Goal: Book appointment/travel/reservation

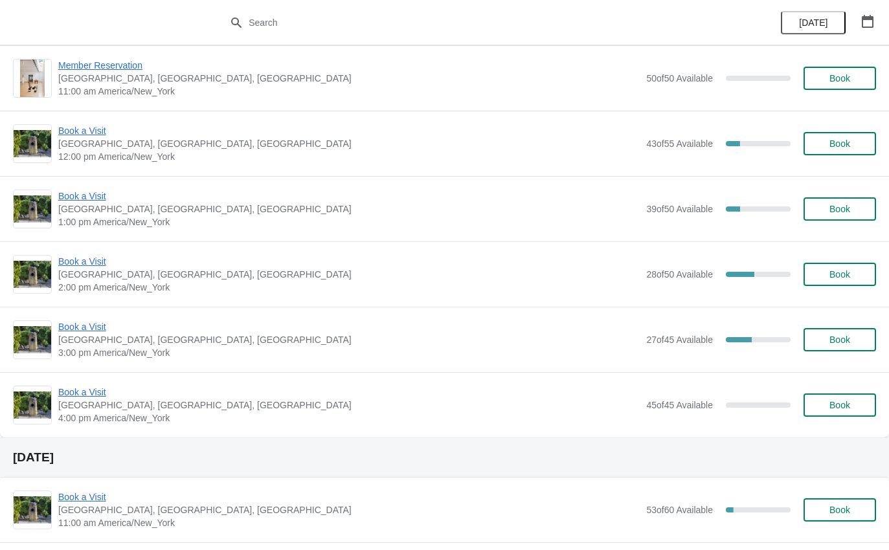
scroll to position [139, 0]
click at [101, 263] on span "Book a Visit" at bounding box center [348, 262] width 581 height 13
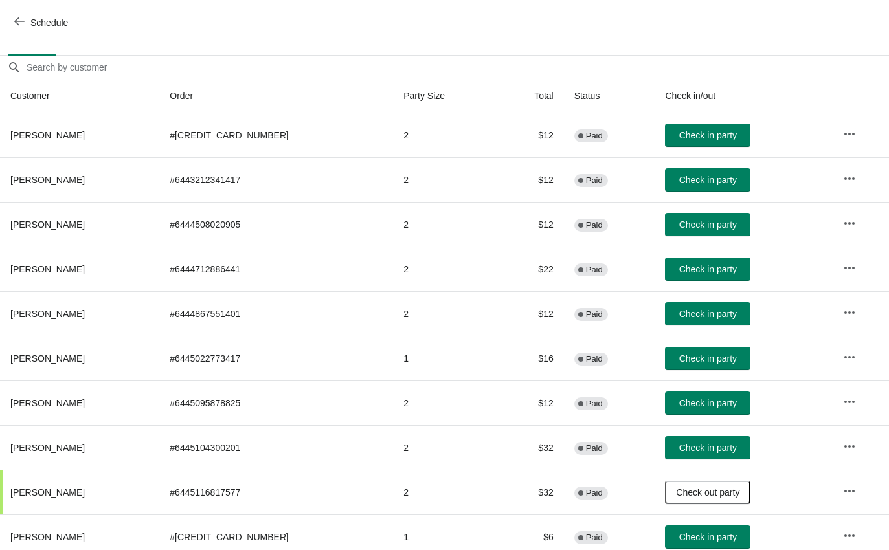
scroll to position [103, 0]
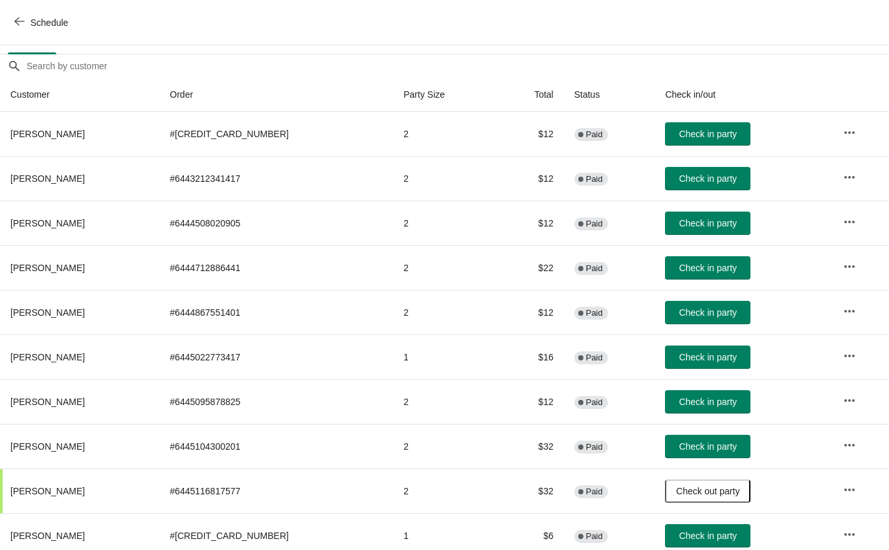
click at [705, 269] on span "Check in party" at bounding box center [708, 268] width 58 height 10
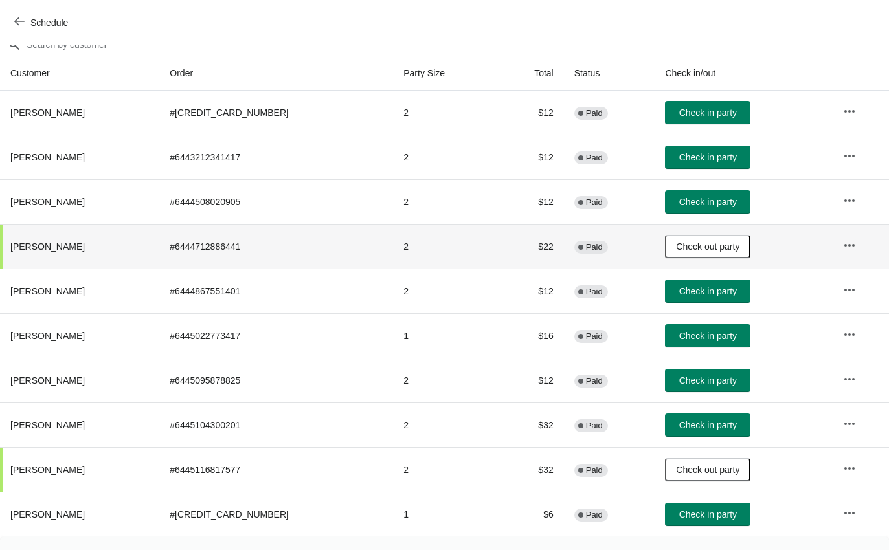
scroll to position [124, 0]
click at [703, 391] on button "Check in party" at bounding box center [707, 380] width 85 height 23
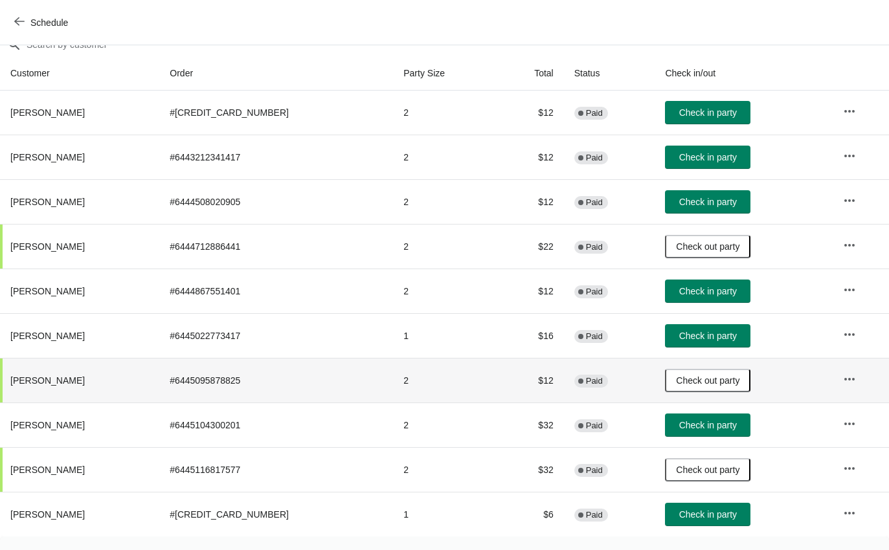
click at [679, 517] on span "Check in party" at bounding box center [708, 514] width 58 height 10
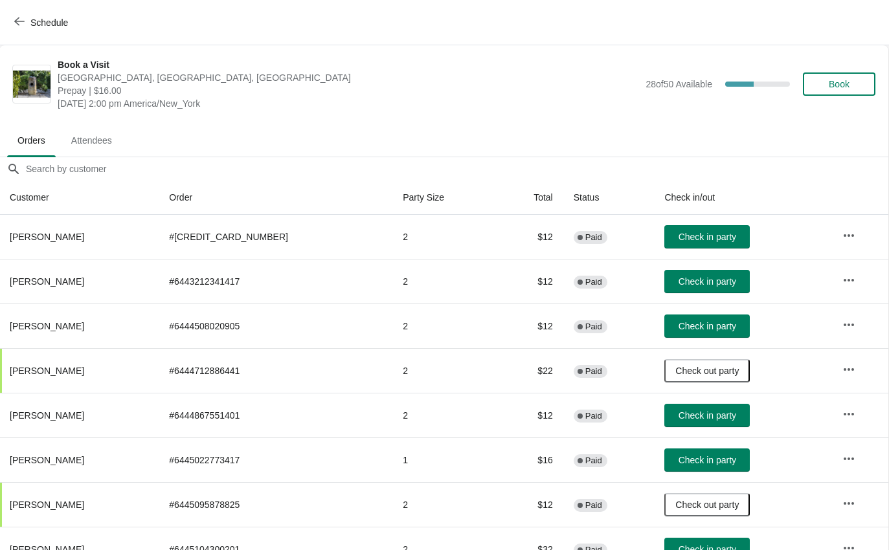
scroll to position [0, 1]
click at [689, 248] on button "Check in party" at bounding box center [706, 236] width 85 height 23
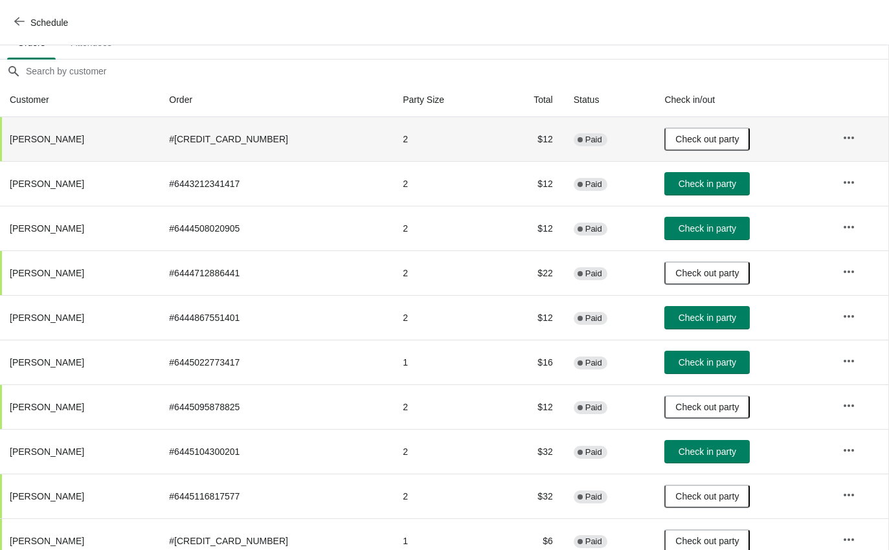
scroll to position [97, 1]
click at [709, 192] on button "Check in party" at bounding box center [706, 184] width 85 height 23
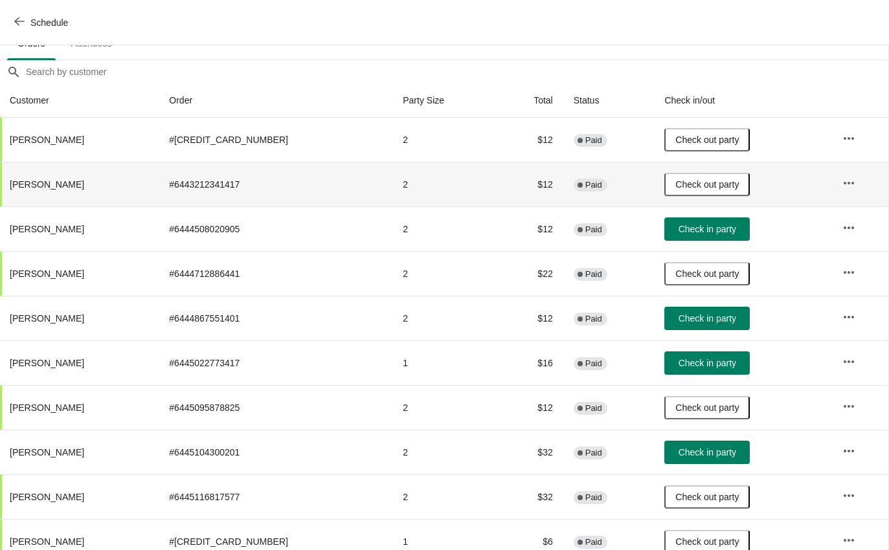
click at [705, 345] on td "Check in party" at bounding box center [743, 362] width 178 height 45
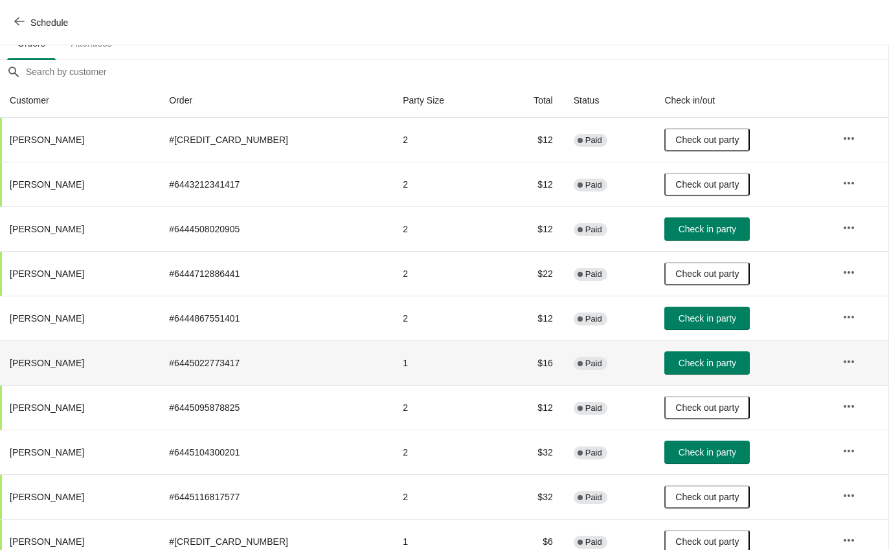
click at [705, 310] on button "Check in party" at bounding box center [706, 318] width 85 height 23
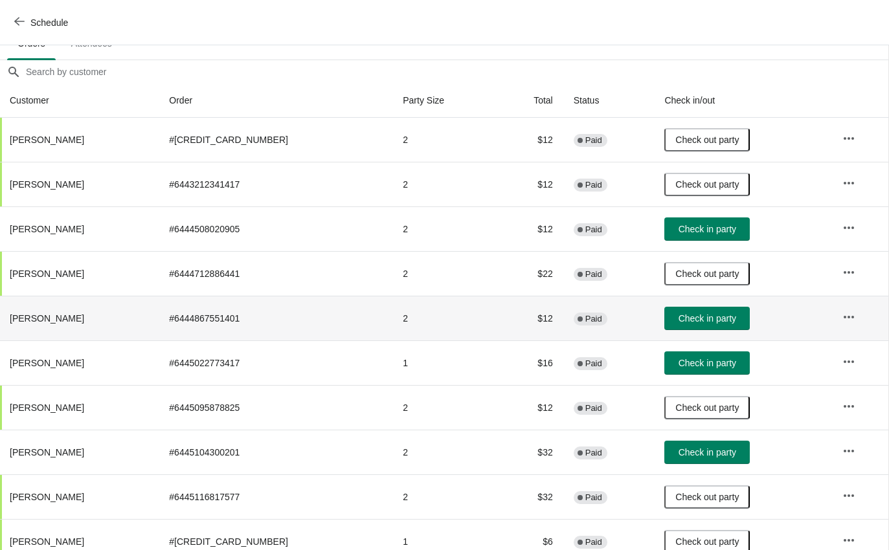
click at [714, 322] on span "Check in party" at bounding box center [707, 318] width 58 height 10
click at [712, 308] on button "Check in party" at bounding box center [706, 318] width 85 height 23
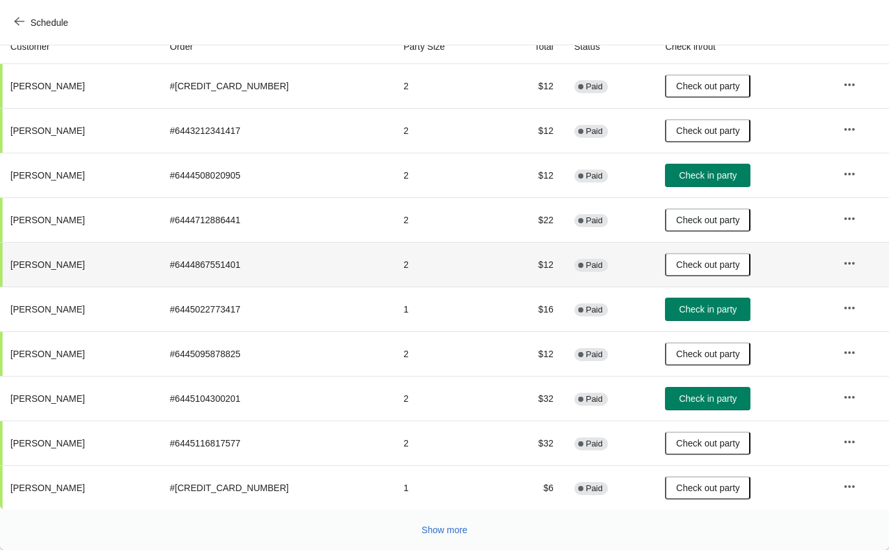
scroll to position [151, 0]
click at [463, 534] on span "Show more" at bounding box center [444, 530] width 46 height 10
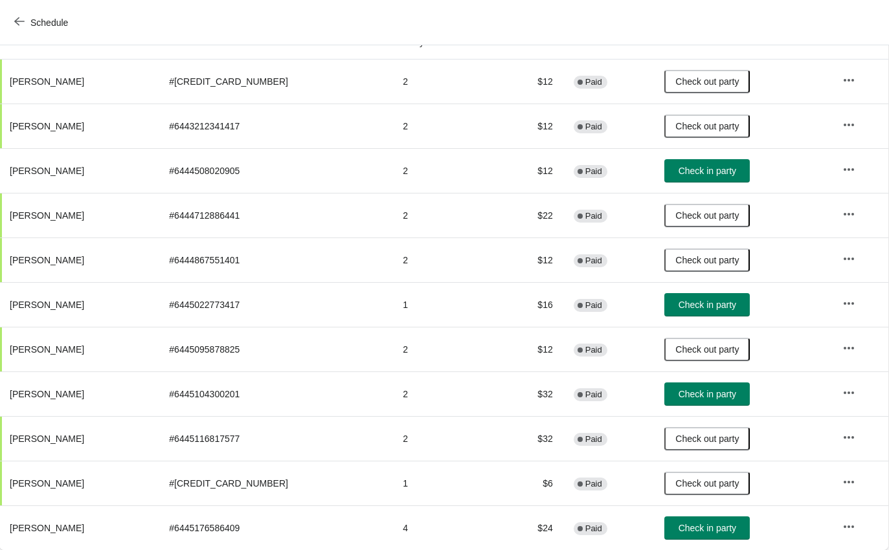
scroll to position [155, 1]
click at [701, 535] on button "Check in party" at bounding box center [706, 527] width 85 height 23
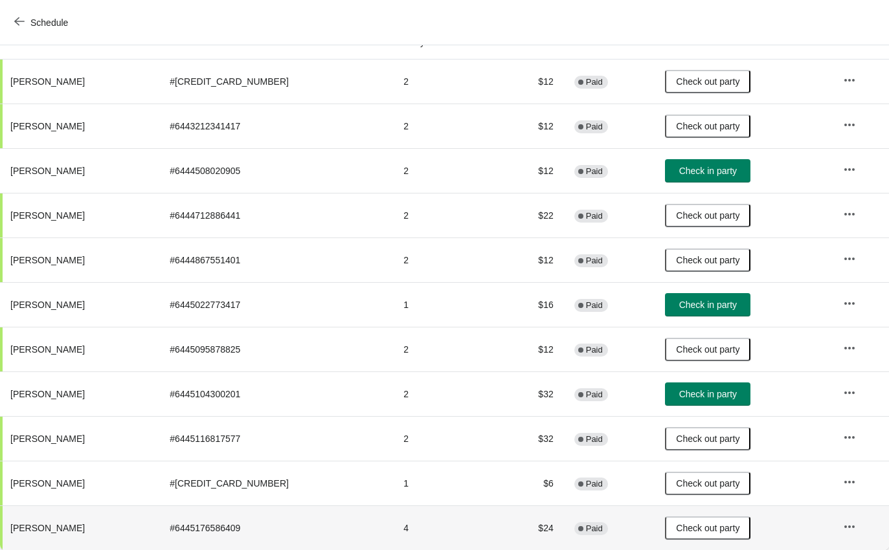
scroll to position [155, 0]
click at [702, 392] on span "Check in party" at bounding box center [708, 394] width 58 height 10
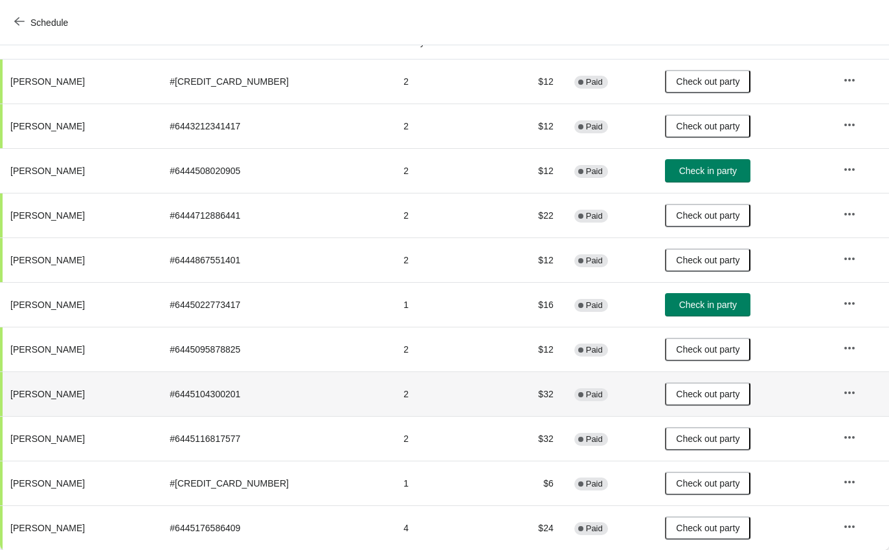
click at [29, 23] on span "Schedule" at bounding box center [42, 22] width 51 height 12
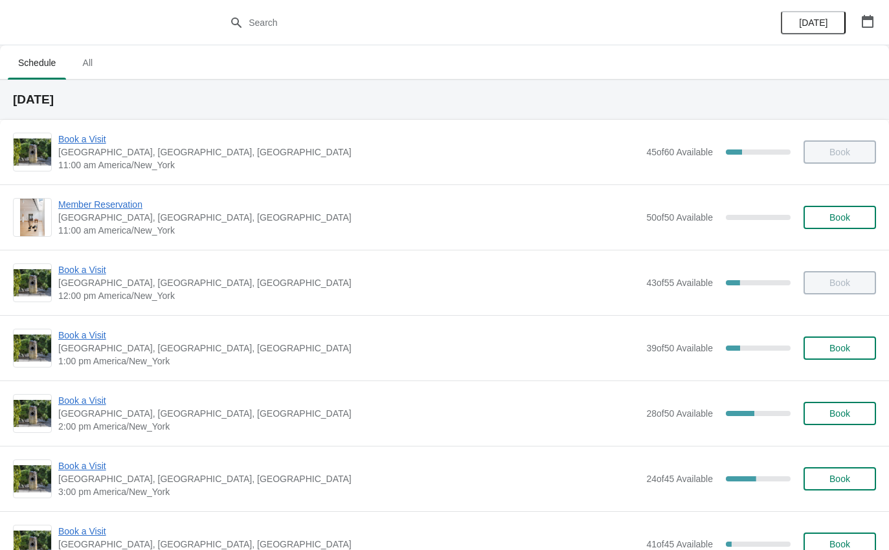
click at [114, 485] on span "3:00 pm America/New_York" at bounding box center [348, 491] width 581 height 13
click at [100, 463] on span "Book a Visit" at bounding box center [348, 466] width 581 height 13
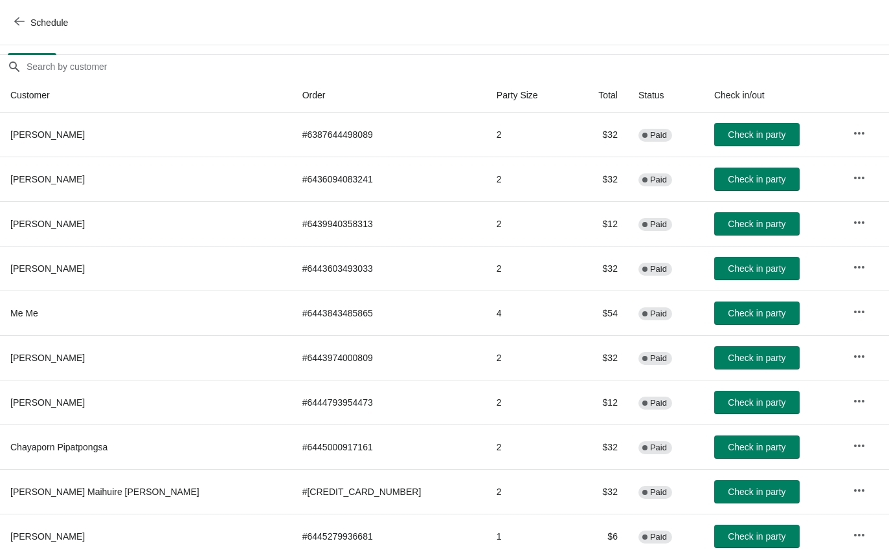
scroll to position [106, 0]
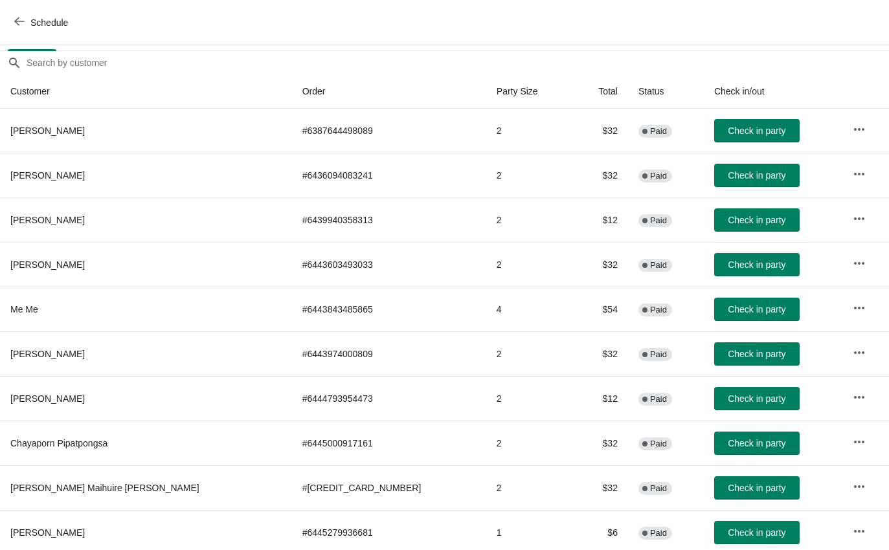
click at [720, 408] on button "Check in party" at bounding box center [756, 398] width 85 height 23
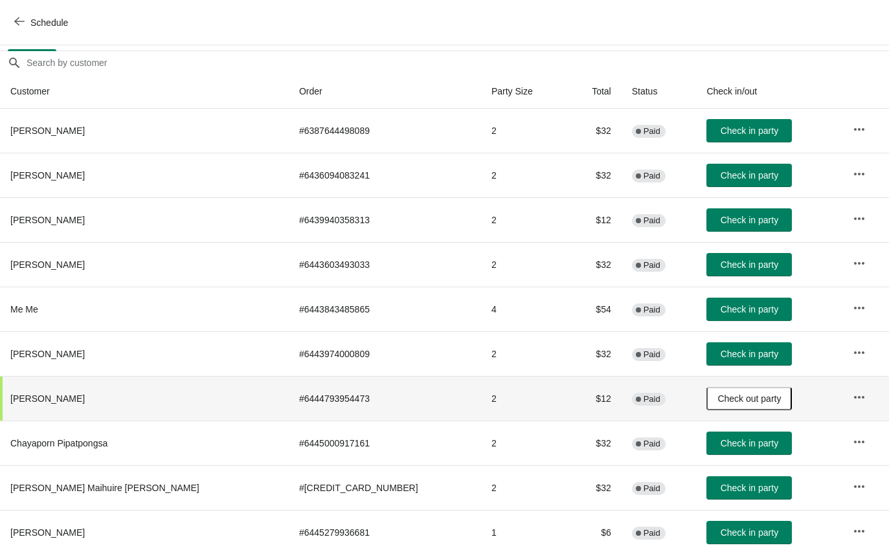
click at [706, 433] on button "Check in party" at bounding box center [748, 443] width 85 height 23
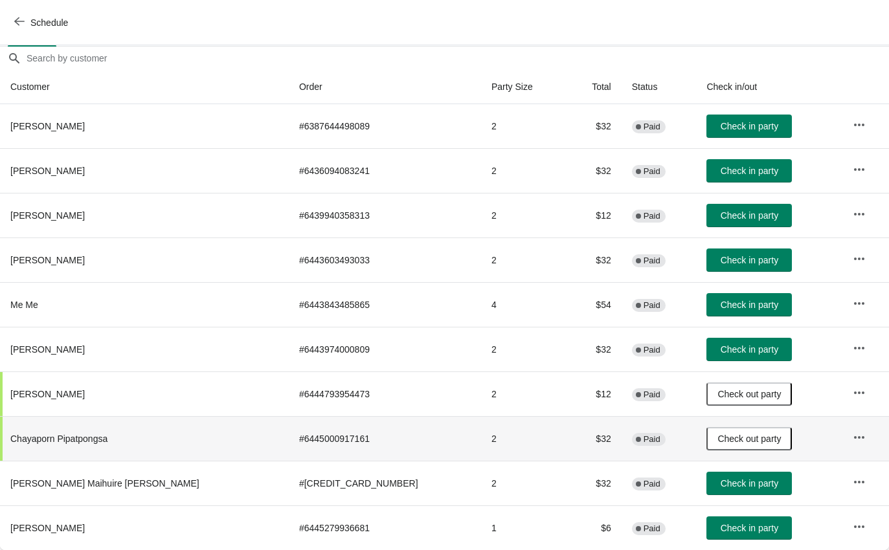
scroll to position [111, 0]
click at [720, 305] on span "Check in party" at bounding box center [749, 305] width 58 height 10
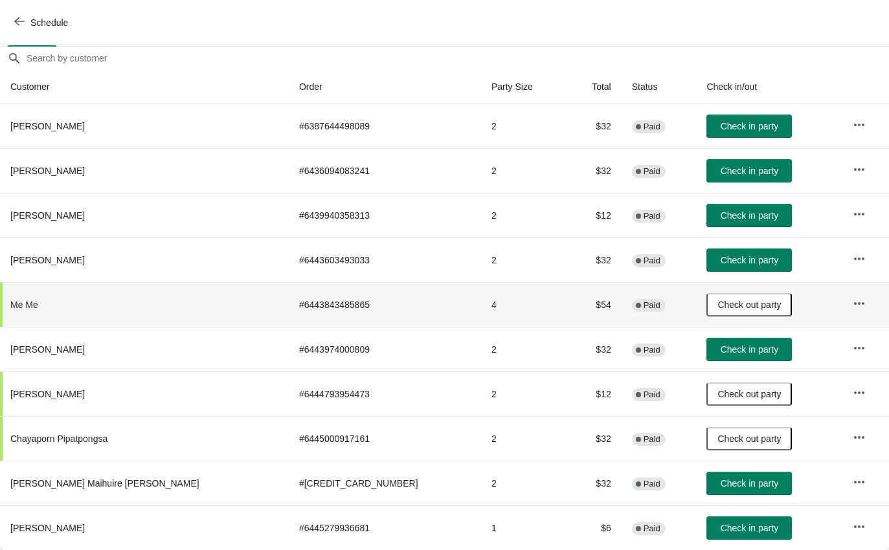
click at [718, 339] on button "Check in party" at bounding box center [748, 349] width 85 height 23
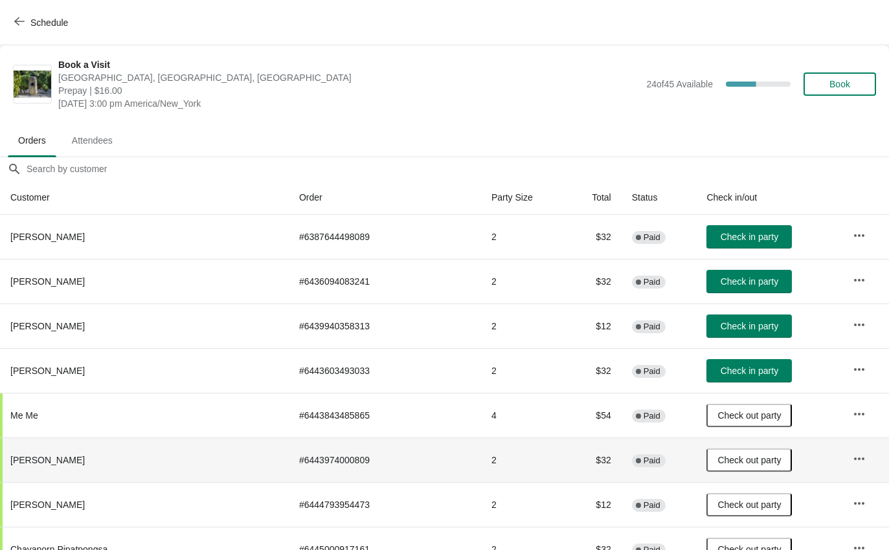
scroll to position [0, 0]
click at [720, 234] on span "Check in party" at bounding box center [749, 237] width 58 height 10
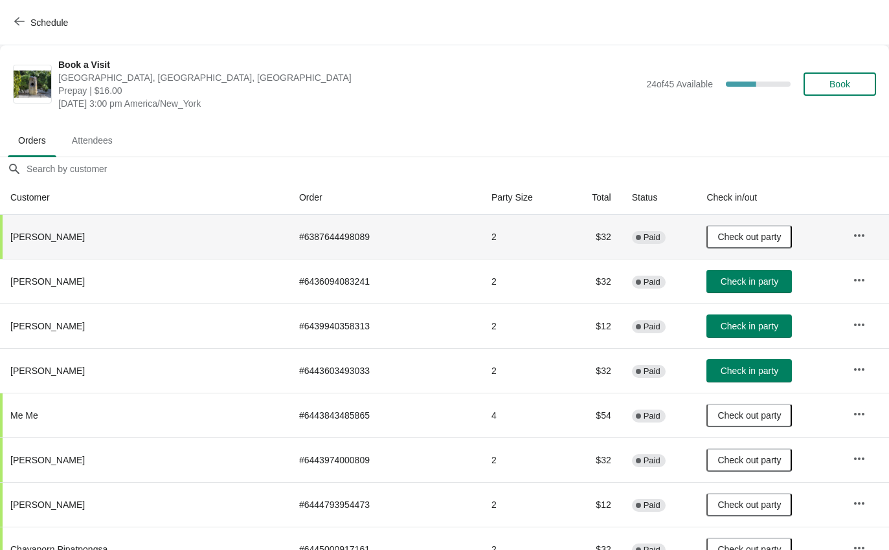
click at [721, 287] on span "Check in party" at bounding box center [749, 281] width 58 height 10
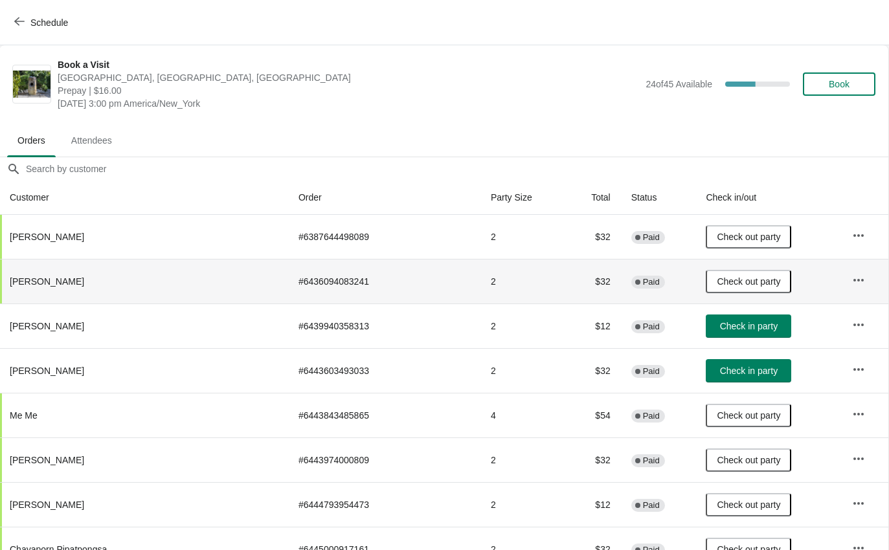
scroll to position [0, 1]
click at [39, 21] on span "Schedule" at bounding box center [49, 22] width 38 height 10
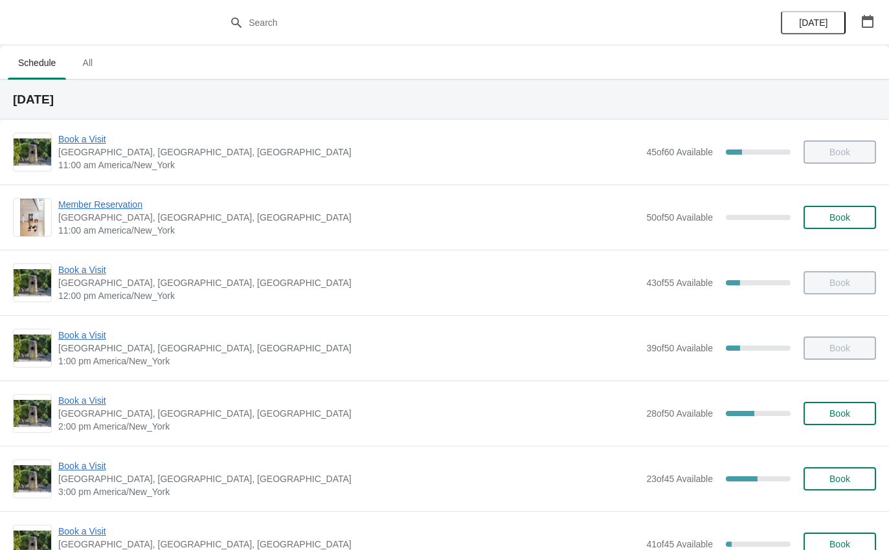
click at [107, 446] on div "Book a Visit [GEOGRAPHIC_DATA], [GEOGRAPHIC_DATA] 3:00 pm America/New_York 23 o…" at bounding box center [444, 478] width 889 height 65
click at [102, 463] on span "Book a Visit" at bounding box center [348, 466] width 581 height 13
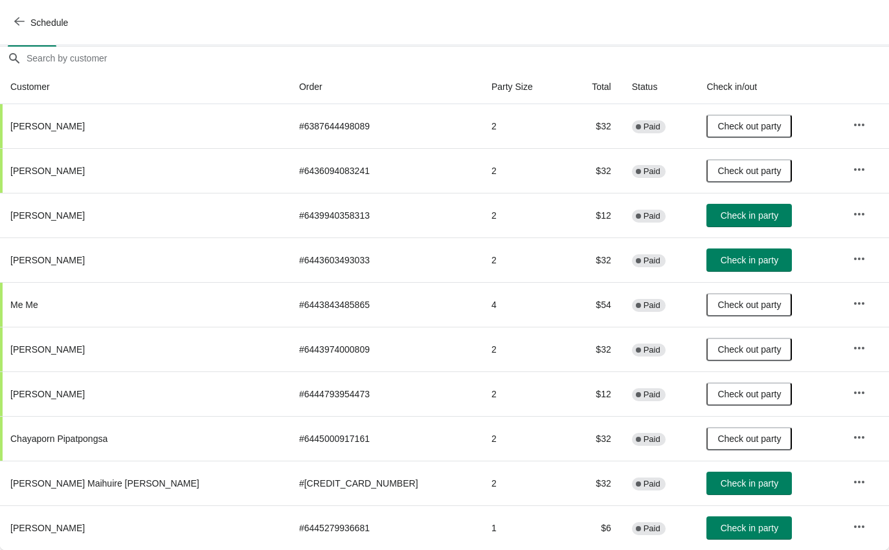
scroll to position [111, 0]
